Goal: Consume media (video, audio)

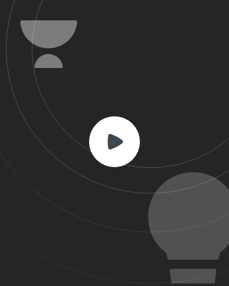
scroll to position [285, 228]
click at [108, 154] on rect at bounding box center [114, 141] width 51 height 51
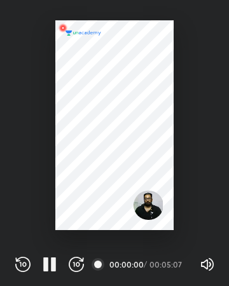
click at [137, 142] on div at bounding box center [114, 125] width 118 height 210
click at [117, 187] on div at bounding box center [114, 125] width 118 height 210
click at [89, 206] on div at bounding box center [114, 125] width 118 height 210
click at [73, 263] on icon "button" at bounding box center [76, 263] width 15 height 15
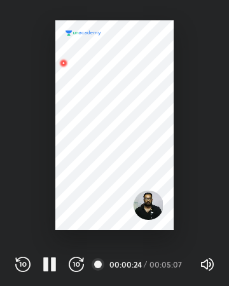
click at [98, 267] on div at bounding box center [97, 264] width 13 height 13
click at [73, 263] on icon "button" at bounding box center [76, 263] width 15 height 15
click at [77, 263] on icon "button" at bounding box center [76, 263] width 15 height 15
click at [73, 264] on icon "button" at bounding box center [76, 263] width 15 height 15
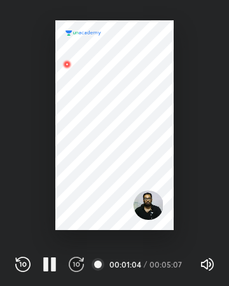
click at [77, 264] on icon "button" at bounding box center [76, 263] width 15 height 15
click at [77, 263] on icon "button" at bounding box center [76, 263] width 15 height 15
click at [77, 264] on icon "button" at bounding box center [76, 263] width 15 height 15
click at [77, 263] on icon "button" at bounding box center [76, 263] width 15 height 15
click at [77, 264] on icon "button" at bounding box center [76, 263] width 15 height 15
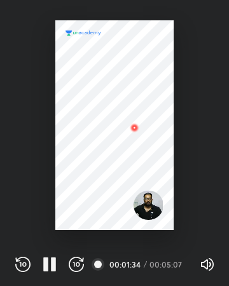
click at [83, 271] on icon "button" at bounding box center [76, 263] width 15 height 15
click at [77, 265] on icon "button" at bounding box center [76, 263] width 15 height 15
click at [79, 271] on icon "button" at bounding box center [76, 263] width 15 height 15
click at [77, 263] on icon "button" at bounding box center [76, 263] width 15 height 15
click at [77, 264] on icon "button" at bounding box center [76, 263] width 15 height 15
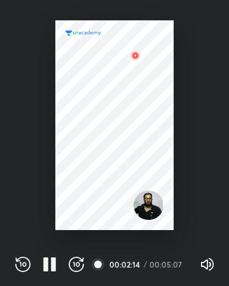
click at [77, 264] on icon "button" at bounding box center [76, 263] width 15 height 15
click at [77, 263] on icon "button" at bounding box center [76, 263] width 15 height 15
click at [77, 265] on icon "button" at bounding box center [76, 263] width 15 height 15
click at [77, 263] on icon "button" at bounding box center [76, 263] width 15 height 15
click at [77, 264] on icon "button" at bounding box center [76, 263] width 15 height 15
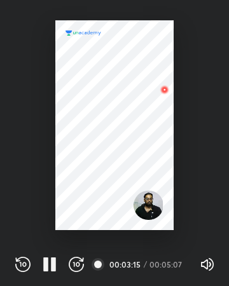
click at [79, 270] on icon "button" at bounding box center [76, 263] width 15 height 15
click at [77, 264] on icon "button" at bounding box center [76, 263] width 15 height 15
click at [79, 271] on icon "button" at bounding box center [76, 263] width 15 height 15
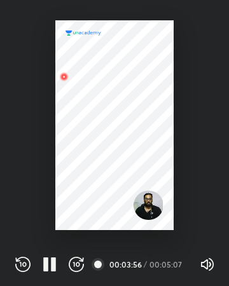
click at [77, 265] on icon "button" at bounding box center [76, 263] width 15 height 15
click at [77, 264] on icon "button" at bounding box center [76, 263] width 15 height 15
click at [20, 264] on icon "button" at bounding box center [22, 263] width 15 height 15
click at [20, 270] on icon "button" at bounding box center [22, 263] width 15 height 15
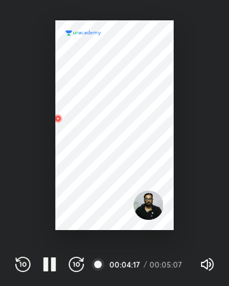
click at [77, 269] on icon "button" at bounding box center [76, 263] width 15 height 15
click at [78, 269] on icon "button" at bounding box center [76, 263] width 15 height 15
click at [76, 271] on icon "button" at bounding box center [76, 263] width 15 height 15
click at [77, 264] on icon "button" at bounding box center [76, 263] width 15 height 15
click at [55, 268] on icon "button" at bounding box center [53, 264] width 5 height 14
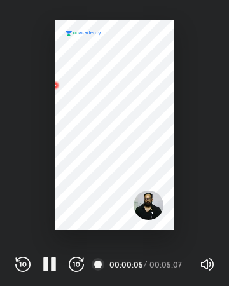
click at [77, 264] on icon "button" at bounding box center [76, 263] width 15 height 15
click at [77, 269] on icon "button" at bounding box center [76, 263] width 15 height 15
click at [81, 270] on icon "button" at bounding box center [76, 263] width 15 height 15
click at [82, 270] on icon "button" at bounding box center [76, 263] width 15 height 15
